Goal: Communication & Community: Answer question/provide support

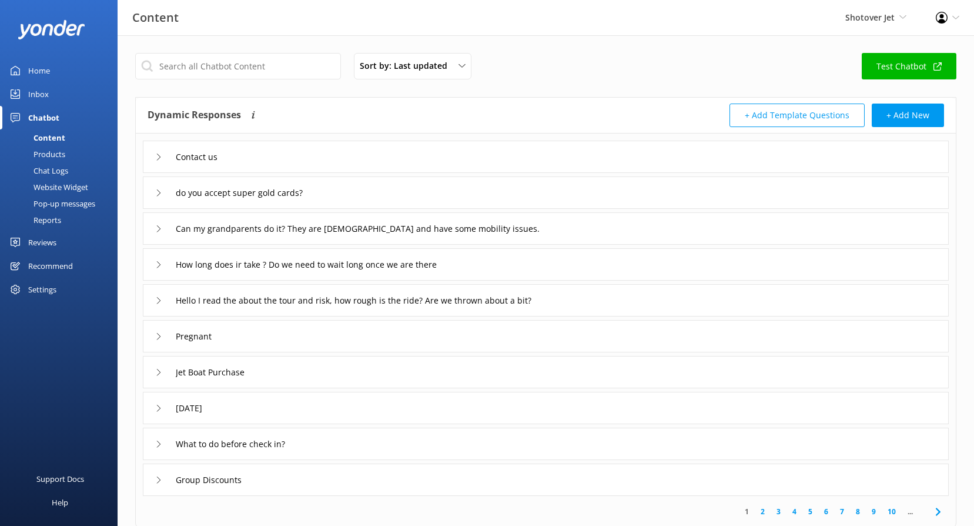
click at [35, 247] on div "Reviews" at bounding box center [42, 243] width 28 height 24
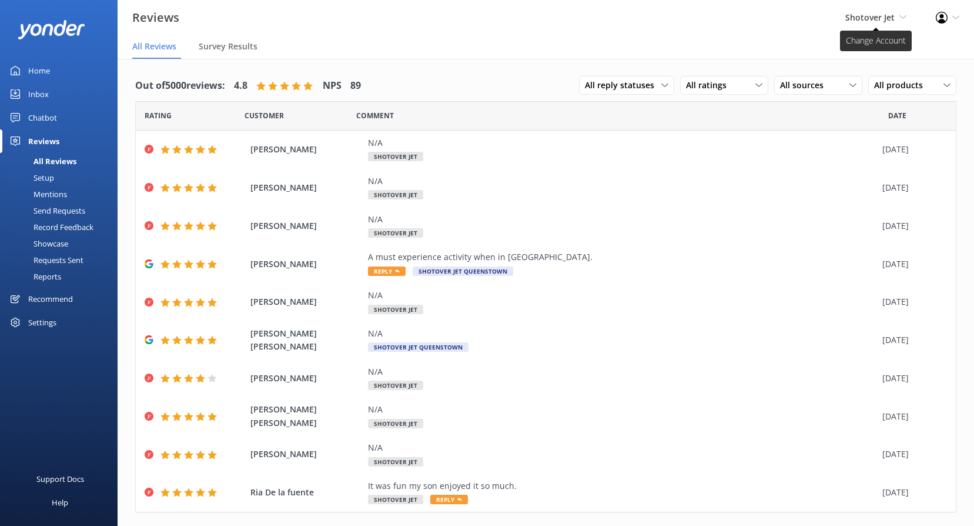
click at [893, 19] on span "Shotover Jet" at bounding box center [870, 17] width 49 height 11
click at [880, 78] on link "Dart River Adventures" at bounding box center [863, 79] width 118 height 28
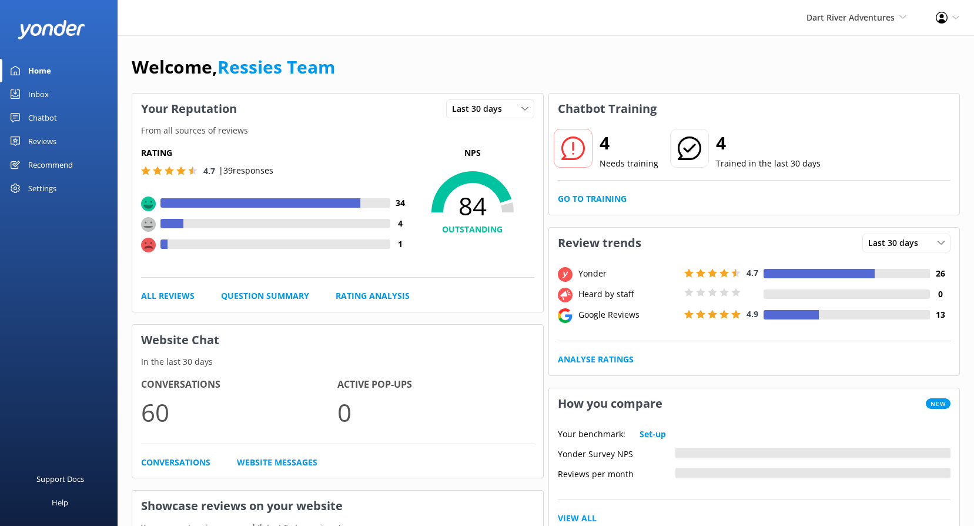
click at [58, 148] on link "Reviews" at bounding box center [59, 141] width 118 height 24
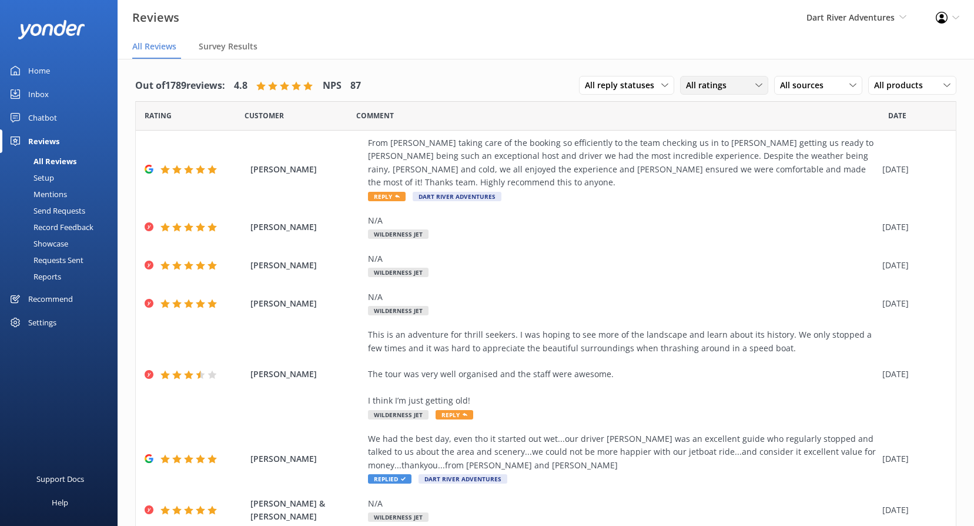
click at [720, 85] on span "All ratings" at bounding box center [710, 85] width 48 height 13
click at [794, 90] on span "All sources" at bounding box center [805, 85] width 51 height 13
click at [792, 187] on link "Google reviews" at bounding box center [827, 181] width 105 height 24
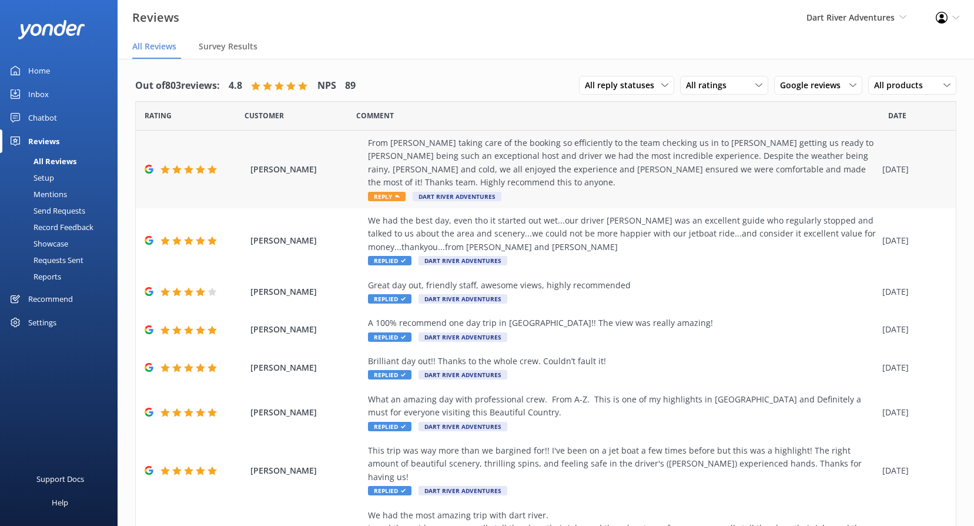
click at [392, 190] on div "From [PERSON_NAME] taking care of the booking so efficiently to the team checki…" at bounding box center [622, 169] width 509 height 66
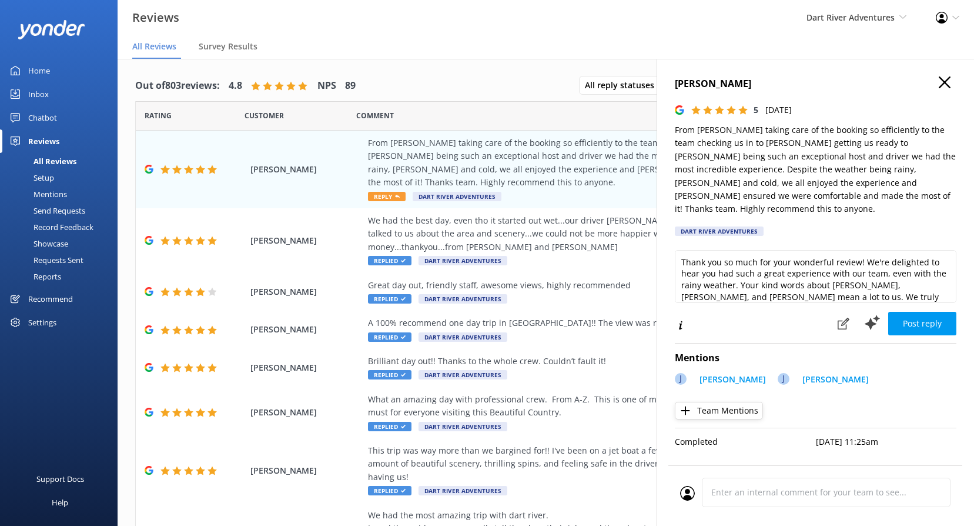
scroll to position [18, 0]
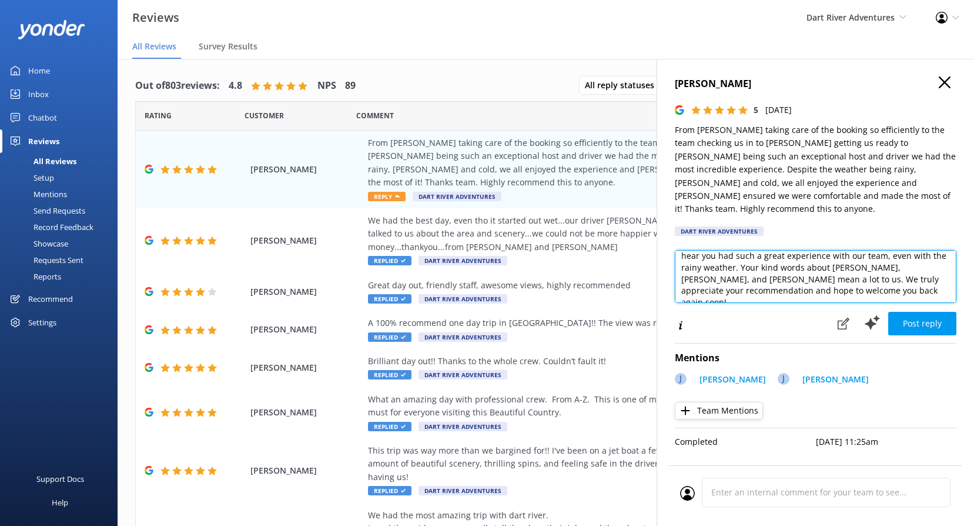
click at [813, 277] on textarea "Thank you so much for your wonderful review! We're delighted to hear you had su…" at bounding box center [816, 276] width 282 height 53
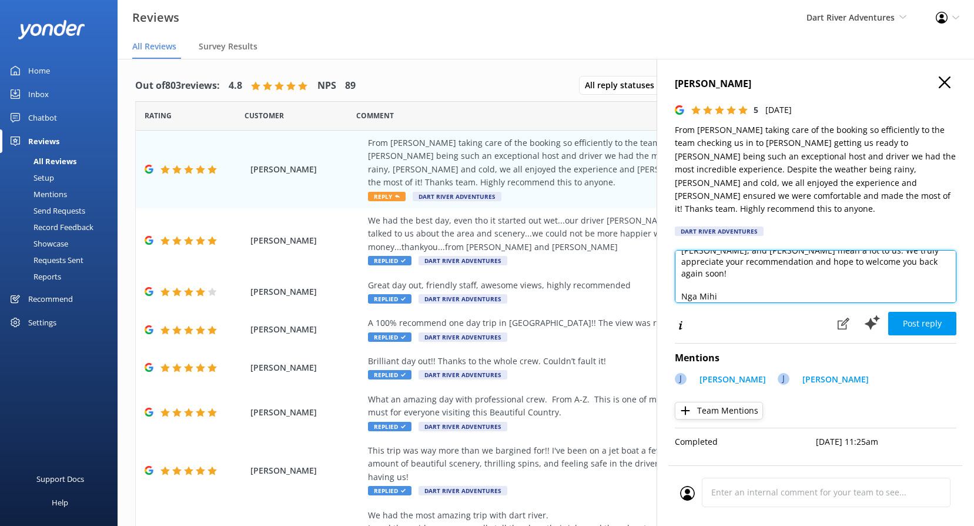
scroll to position [58, 0]
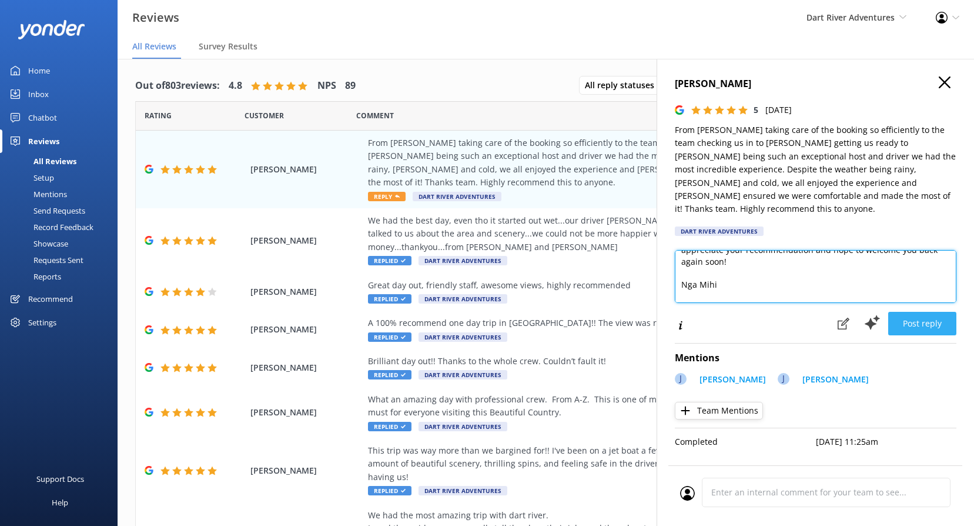
type textarea "Thank you so much for your wonderful review! We're delighted to hear you had su…"
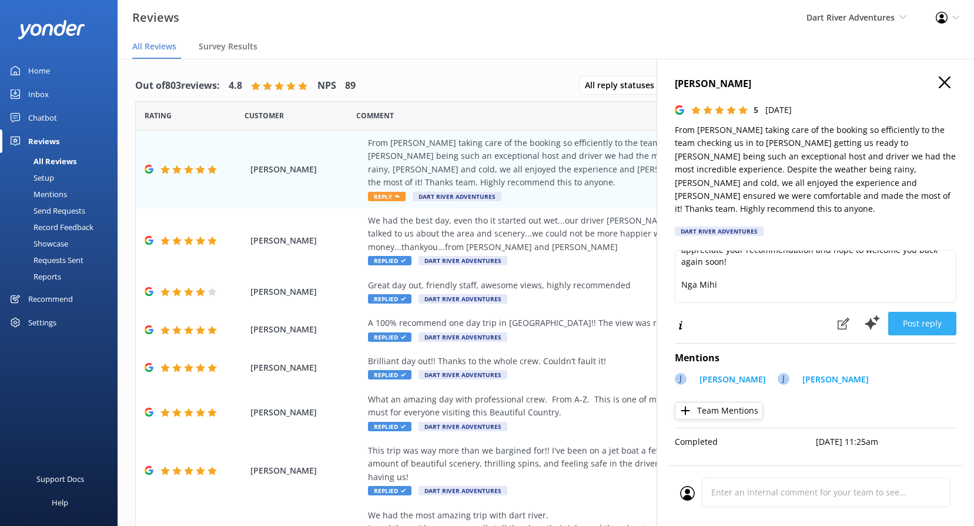
click at [918, 312] on button "Post reply" at bounding box center [923, 324] width 68 height 24
